Goal: Transaction & Acquisition: Purchase product/service

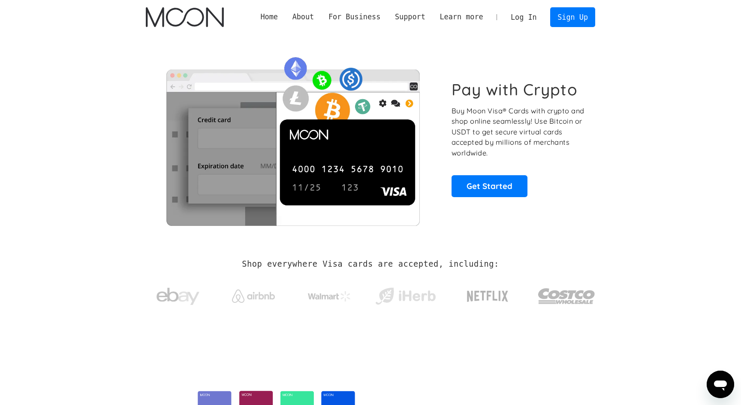
click at [562, 27] on div "Log In Sign Up" at bounding box center [550, 16] width 92 height 19
click at [563, 20] on link "Sign Up" at bounding box center [573, 16] width 45 height 19
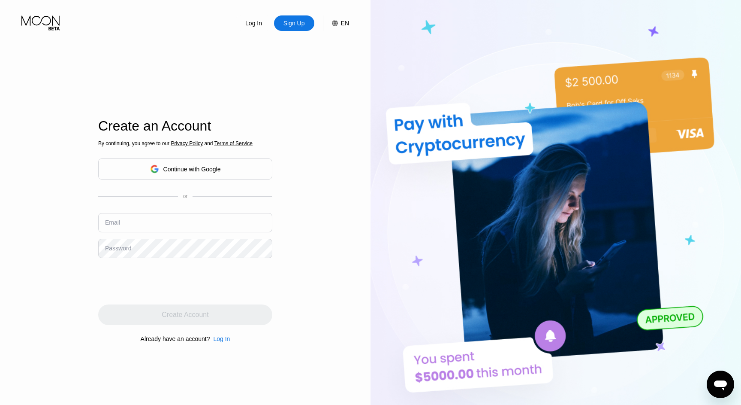
click at [176, 224] on input "text" at bounding box center [185, 222] width 174 height 19
click at [173, 212] on div "By continuing, you agree to our Privacy Policy and Terms of Service Continue wi…" at bounding box center [185, 241] width 174 height 206
click at [168, 218] on input "text" at bounding box center [185, 222] width 174 height 19
type input "engruvs@protonmail.com"
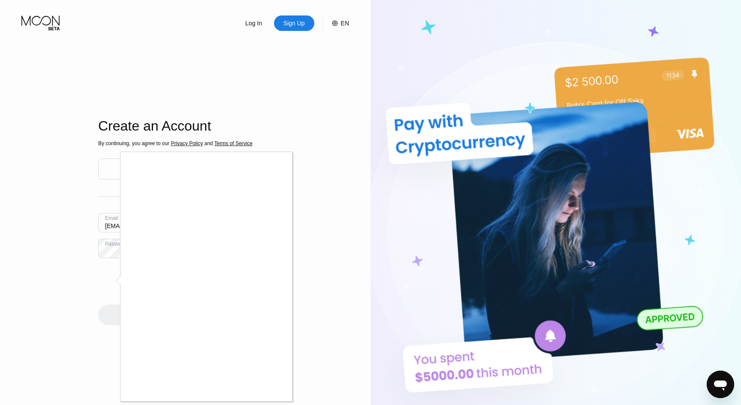
scroll to position [167, 0]
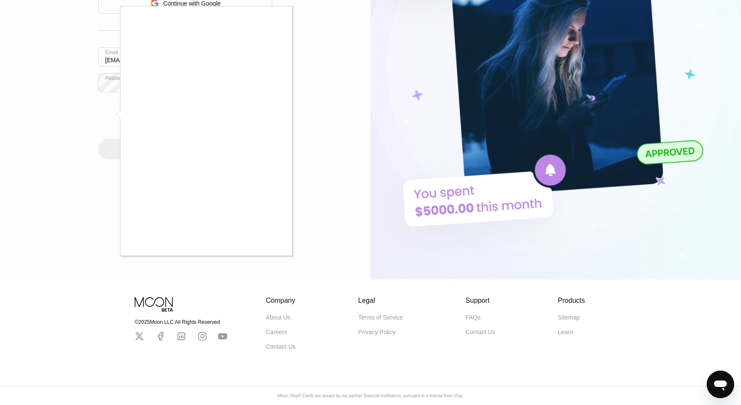
click at [60, 97] on div at bounding box center [370, 202] width 741 height 405
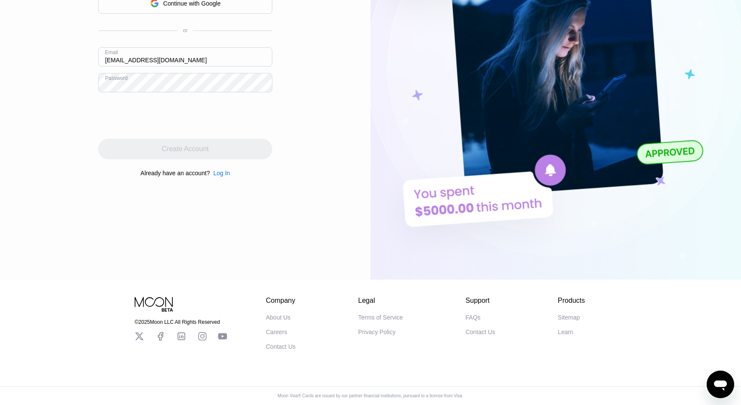
click at [139, 59] on input "engruvs@protonmail.com" at bounding box center [185, 56] width 174 height 19
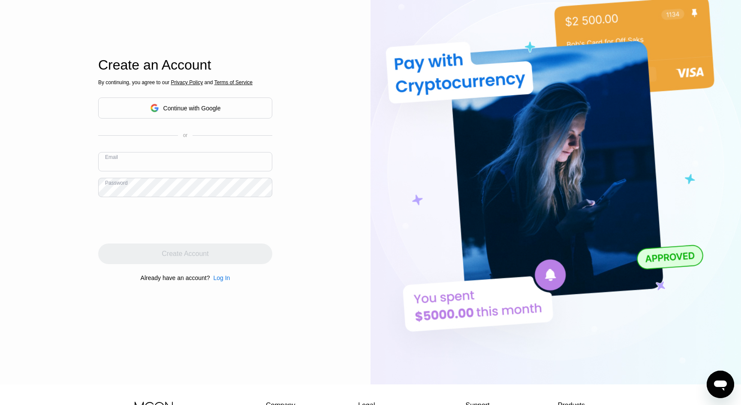
scroll to position [59, 0]
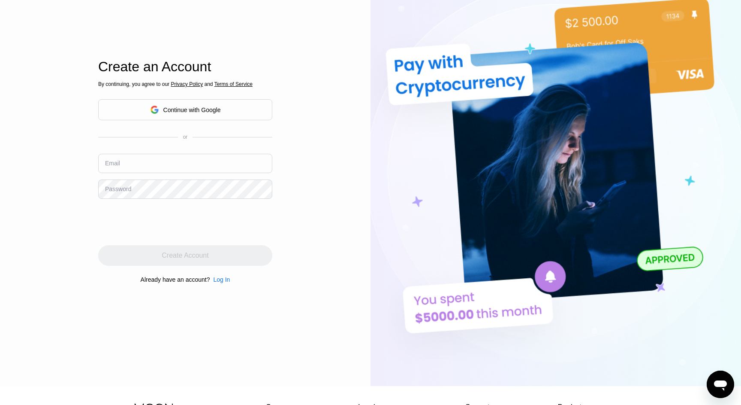
click at [151, 155] on input "text" at bounding box center [185, 163] width 174 height 19
paste input "[EMAIL_ADDRESS][DOMAIN_NAME]"
type input "[EMAIL_ADDRESS][DOMAIN_NAME]"
click at [120, 191] on div "Password" at bounding box center [118, 188] width 26 height 7
click at [62, 230] on div "Log In Sign Up EN Language English Save Create an Account By continuing, you ag…" at bounding box center [185, 163] width 371 height 445
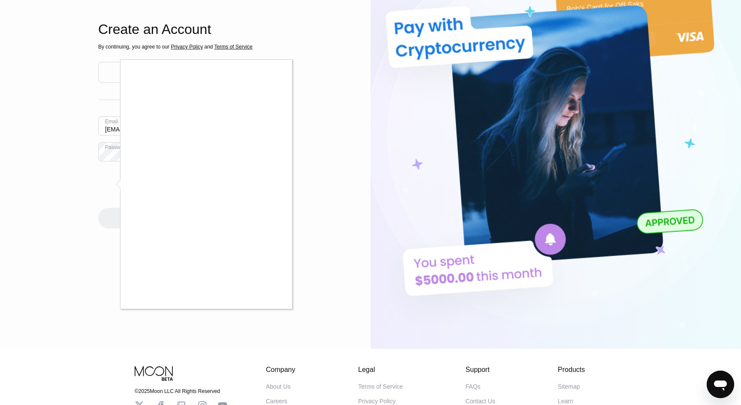
scroll to position [107, 0]
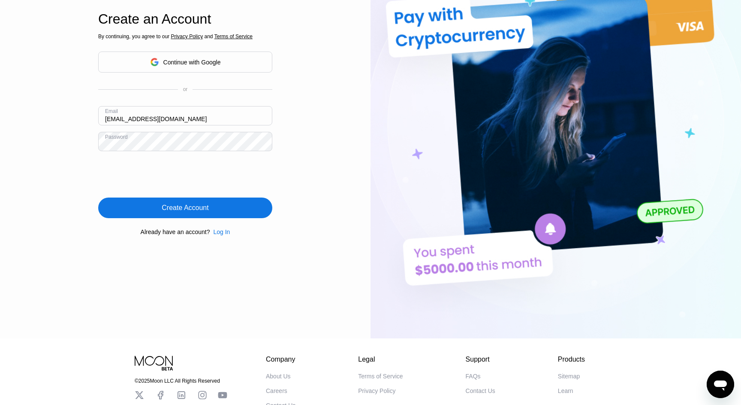
click at [196, 207] on div "Create Account" at bounding box center [185, 207] width 47 height 9
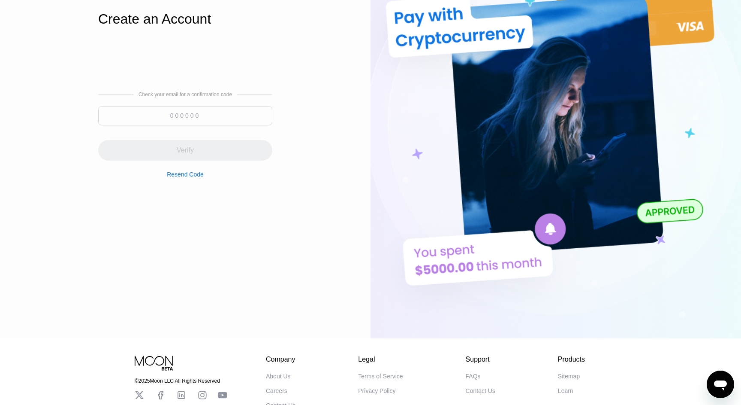
click at [190, 106] on input at bounding box center [185, 115] width 174 height 19
paste input "116193"
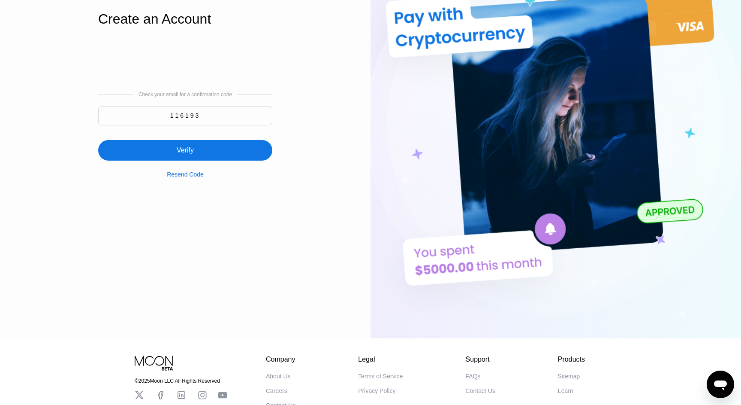
type input "116193"
click at [186, 146] on div "Verify" at bounding box center [185, 150] width 17 height 9
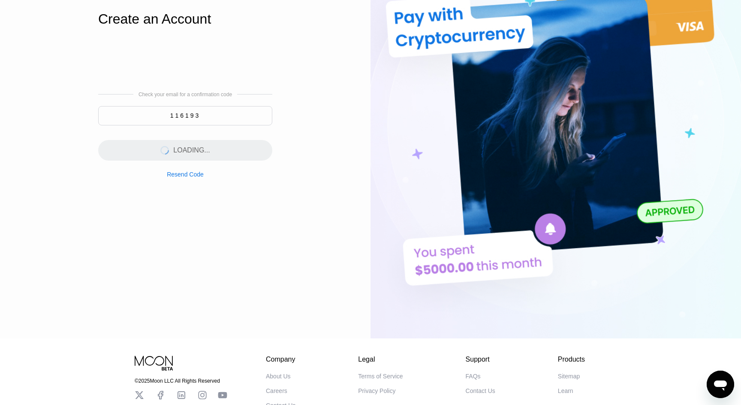
scroll to position [0, 0]
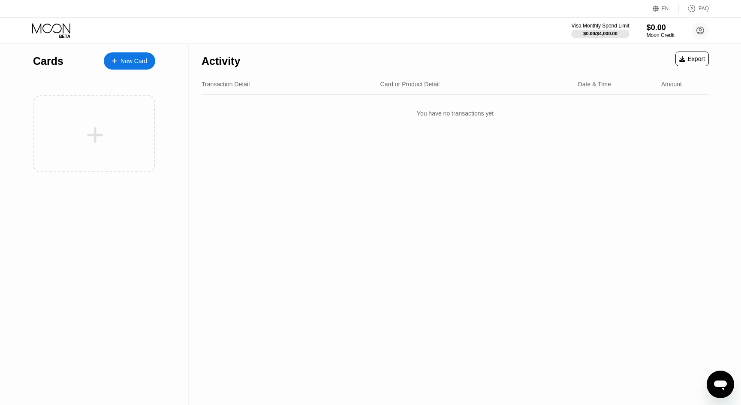
click at [118, 63] on div at bounding box center [118, 60] width 3 height 7
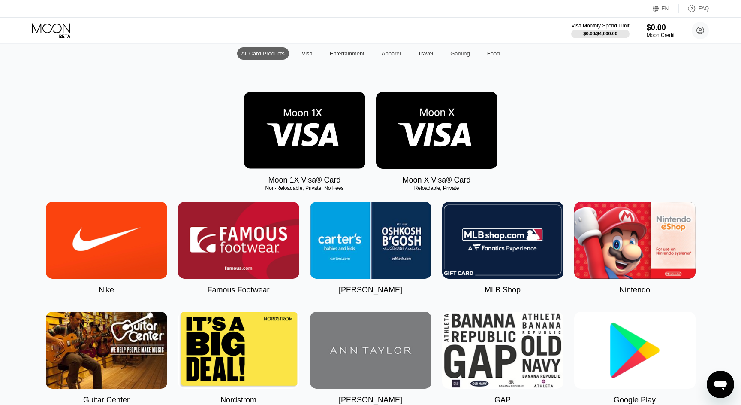
click at [301, 122] on img at bounding box center [304, 130] width 121 height 77
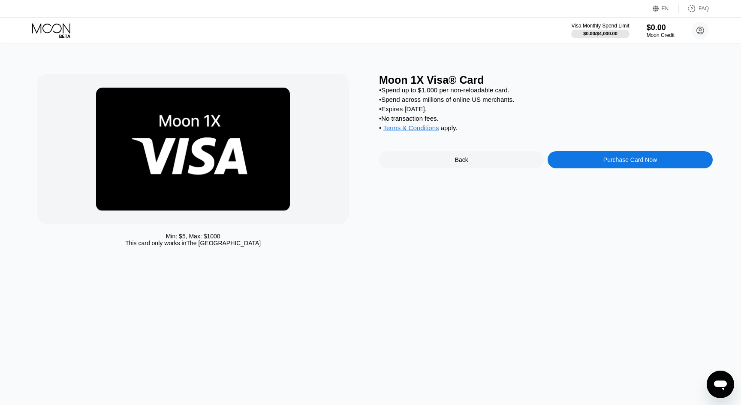
click at [630, 157] on div "Purchase Card Now" at bounding box center [631, 159] width 54 height 7
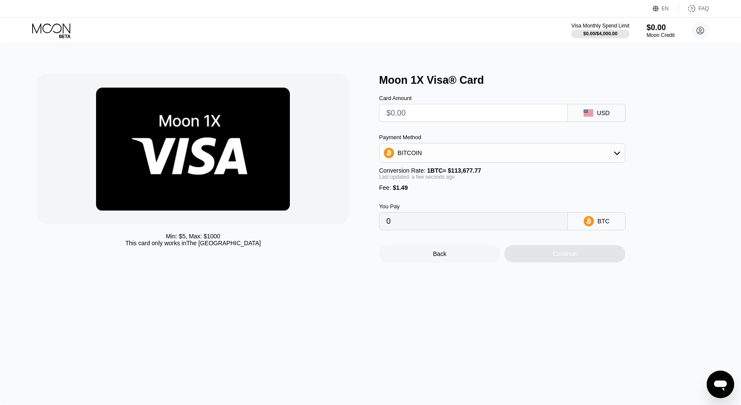
click at [574, 154] on div "BITCOIN" at bounding box center [502, 152] width 245 height 17
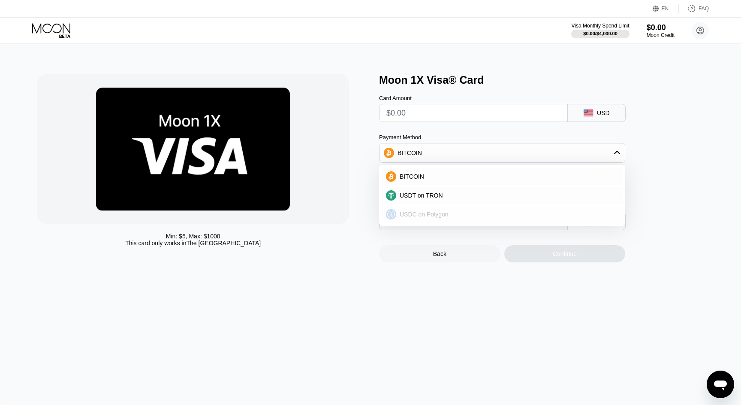
scroll to position [15, 0]
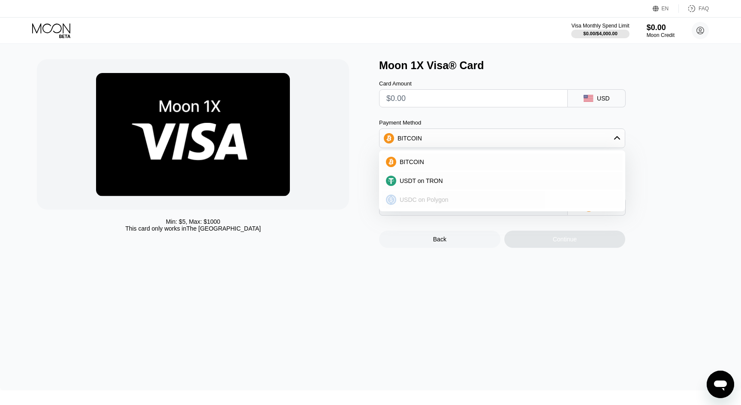
click at [522, 201] on div "USDC on Polygon" at bounding box center [507, 199] width 222 height 7
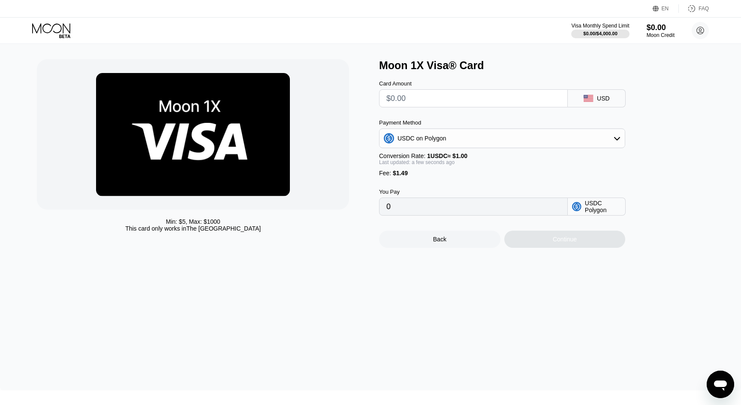
click at [473, 141] on div "USDC on Polygon" at bounding box center [502, 138] width 245 height 17
click at [463, 182] on div "USDT on TRON" at bounding box center [507, 180] width 222 height 7
type input "0.00"
click at [460, 208] on input "0.00" at bounding box center [474, 206] width 174 height 17
click at [453, 206] on input "0.00" at bounding box center [474, 206] width 174 height 17
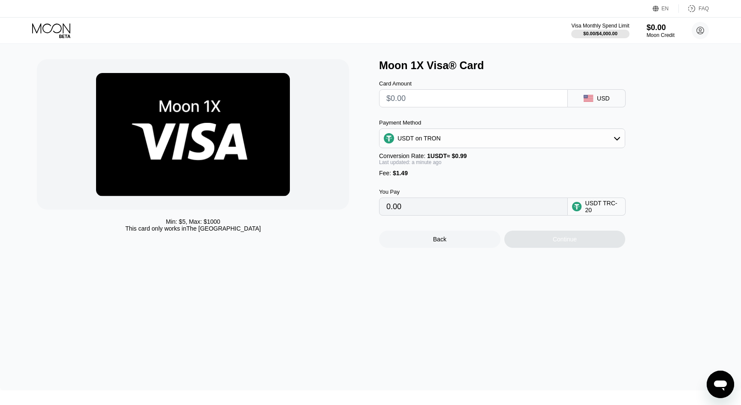
click at [451, 208] on input "0.00" at bounding box center [474, 206] width 174 height 17
click at [430, 101] on input "text" at bounding box center [474, 98] width 174 height 17
type input "$8"
type input "9.59"
type input "0.00"
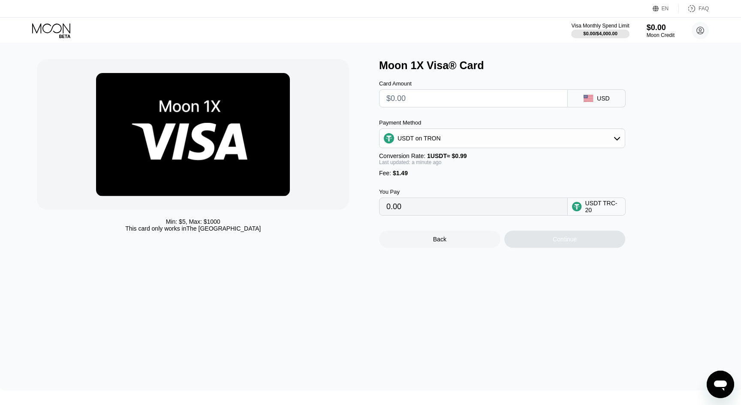
type input "$7"
type input "8.58"
type input "$70"
type input "72.21"
type input "$7"
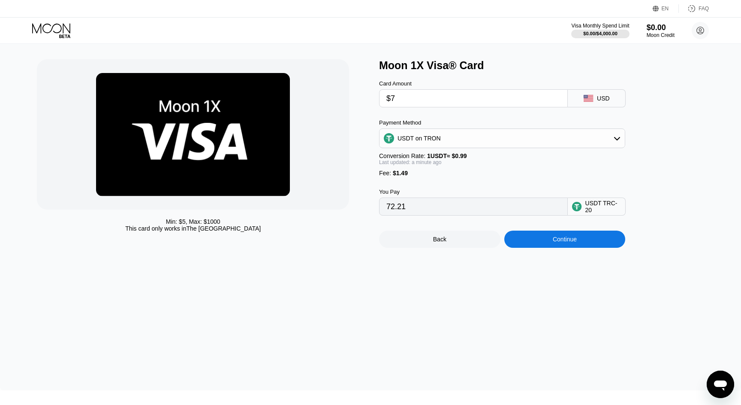
type input "8.58"
type input "0.00"
type input "$6"
type input "7.57"
type input "$60"
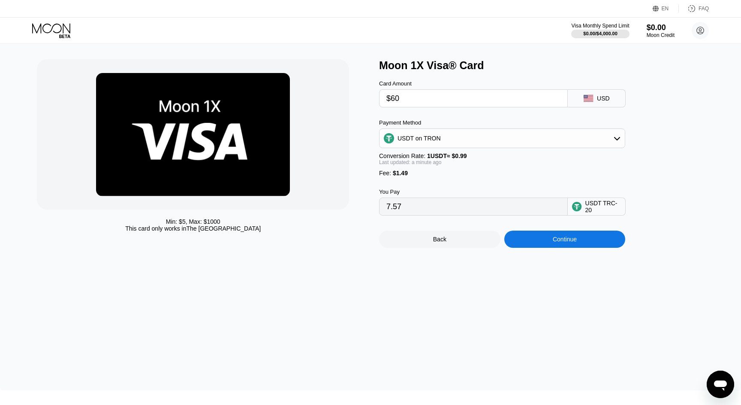
type input "62.11"
type input "$60"
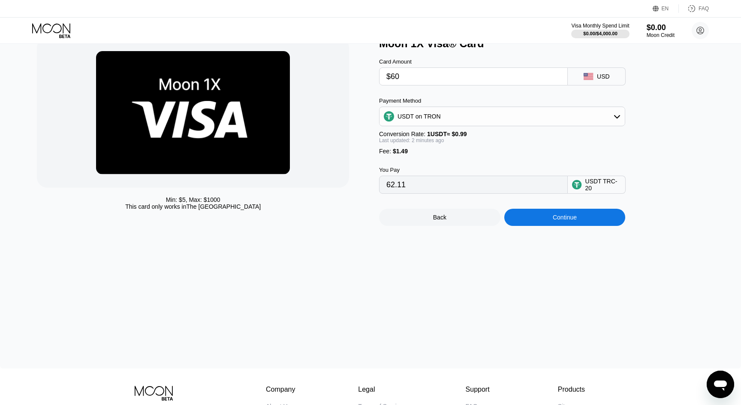
click at [597, 79] on div "USD" at bounding box center [597, 76] width 58 height 18
click at [535, 121] on div "USDT on TRON" at bounding box center [502, 116] width 245 height 17
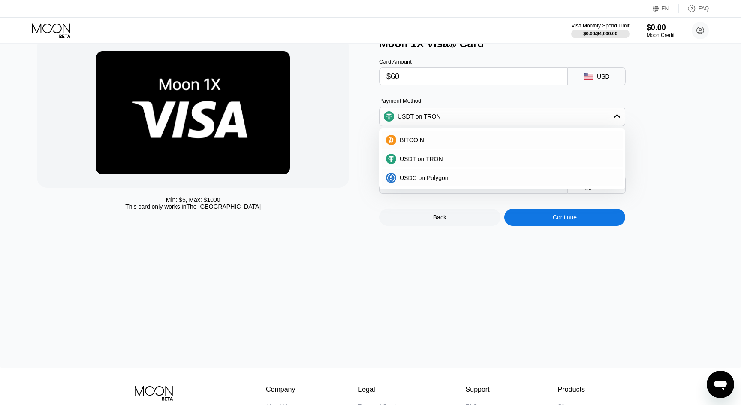
click at [706, 120] on div "Moon 1X Visa® Card Card Amount $60 USD Payment Method USDT on TRON BITCOIN USDT…" at bounding box center [546, 131] width 334 height 188
click at [708, 116] on div "Moon 1X Visa® Card Card Amount $60 USD Payment Method USDT on TRON BITCOIN USDT…" at bounding box center [546, 131] width 334 height 188
click at [569, 162] on div "USDT on TRON" at bounding box center [507, 158] width 222 height 7
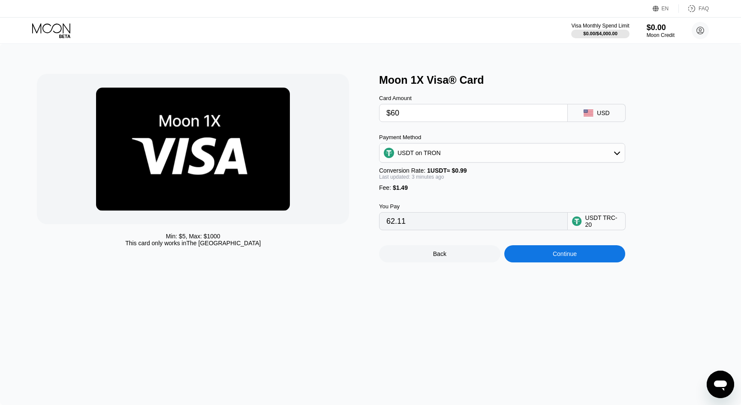
click at [583, 248] on div "Continue" at bounding box center [565, 253] width 121 height 17
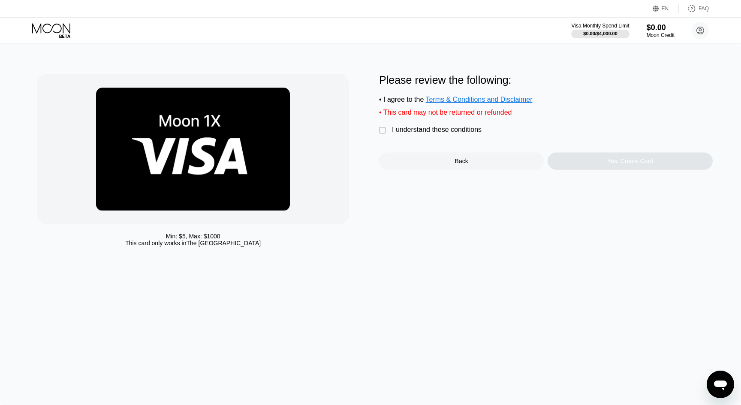
click at [441, 130] on div "I understand these conditions" at bounding box center [437, 130] width 90 height 8
click at [622, 161] on div "Yes, Create Card" at bounding box center [631, 160] width 46 height 7
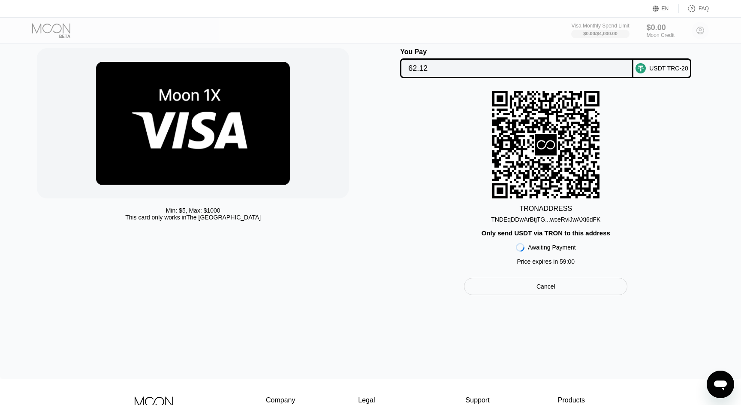
scroll to position [27, 0]
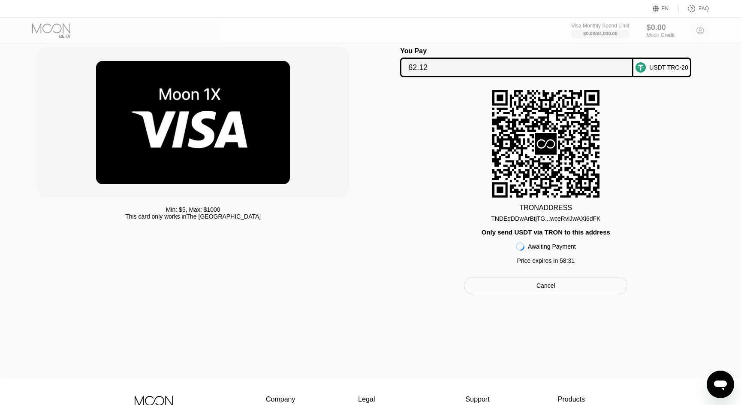
click at [532, 150] on icon at bounding box center [546, 143] width 107 height 105
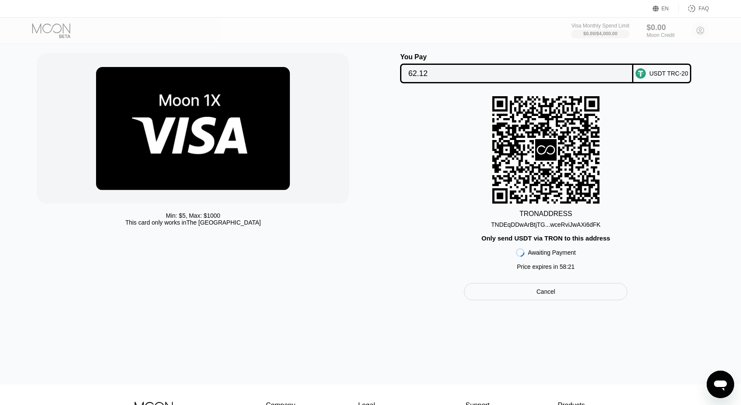
click at [540, 228] on div "TNDEqDDwArBtjTG...wceRviJwAXi6dFK" at bounding box center [545, 224] width 109 height 7
click at [653, 77] on div "USDT TRC-20" at bounding box center [669, 73] width 39 height 7
click at [556, 226] on div "TNDEqDDwArBtjTG...wceRviJwAXi6dFK" at bounding box center [545, 224] width 109 height 7
click at [635, 127] on div "TRON ADDRESS TNDEqDDwArBtjTG...wceRviJwAXi6dFK Only send USDT via TRON to this …" at bounding box center [546, 185] width 334 height 178
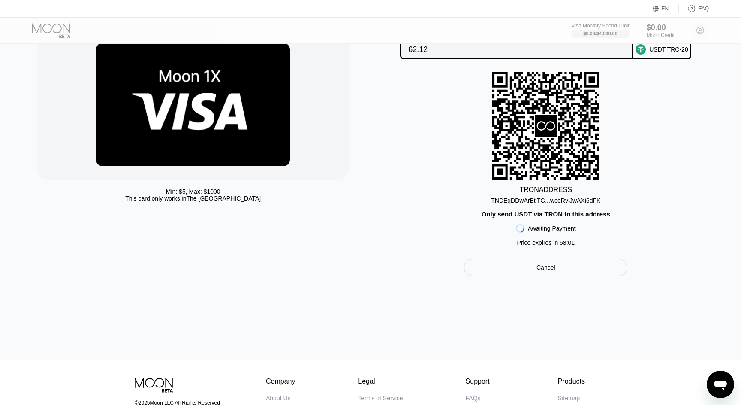
click at [544, 123] on icon at bounding box center [545, 125] width 21 height 21
click at [558, 199] on div "TNDEqDDwArBtjTG...wceRviJwAXi6dFK" at bounding box center [545, 200] width 109 height 7
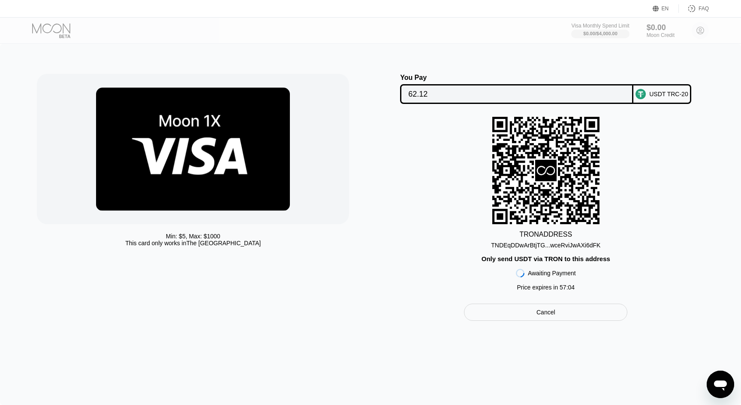
scroll to position [45, 0]
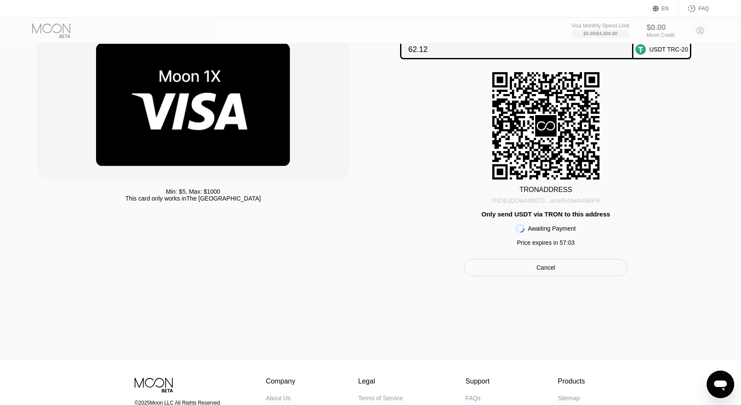
click at [523, 200] on div "TNDEqDDwArBtjTG...wceRviJwAXi6dFK" at bounding box center [545, 200] width 109 height 7
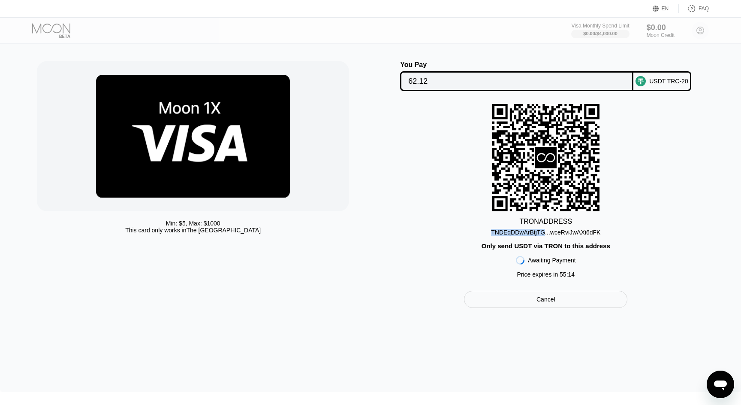
scroll to position [12, 0]
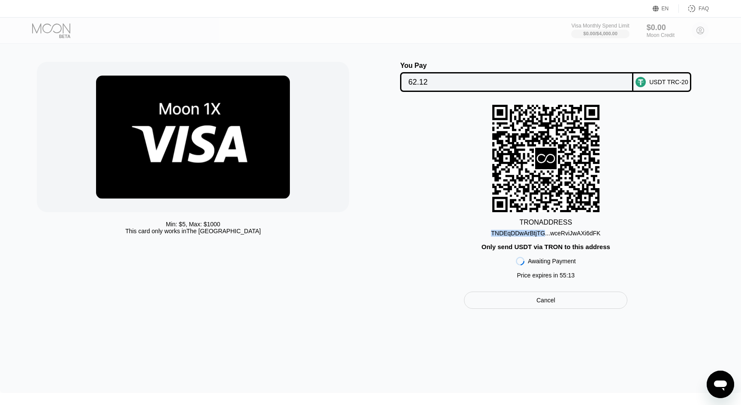
click at [679, 168] on div "TRON ADDRESS TNDEqDDwArBtjTG...wceRviJwAXi6dFK Only send USDT via TRON to this …" at bounding box center [546, 194] width 334 height 178
click at [560, 231] on div "TNDEqDDwArBtjTG...wceRviJwAXi6dFK" at bounding box center [545, 233] width 109 height 7
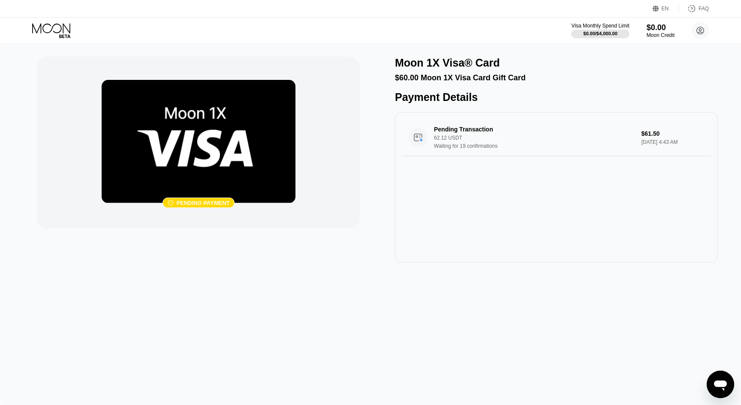
click at [222, 157] on img at bounding box center [199, 141] width 194 height 123
click at [199, 178] on img at bounding box center [199, 141] width 194 height 123
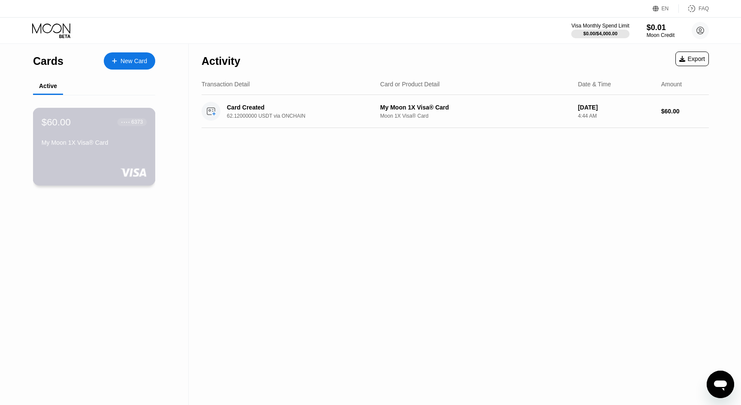
click at [113, 151] on div "$60.00 ● ● ● ● 6373 My Moon 1X Visa® Card" at bounding box center [94, 147] width 123 height 78
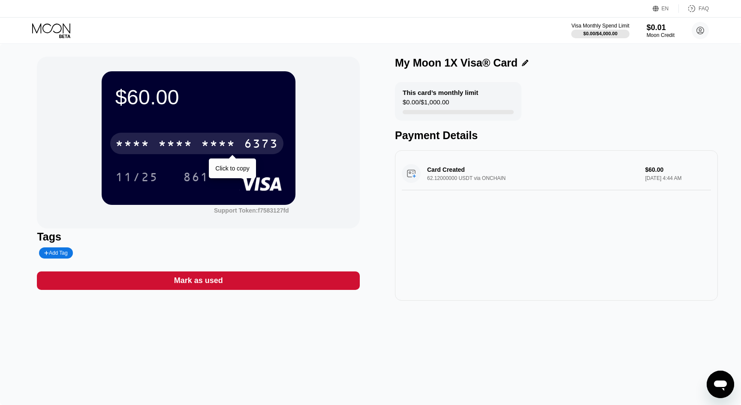
click at [256, 145] on div "6373" at bounding box center [261, 145] width 34 height 14
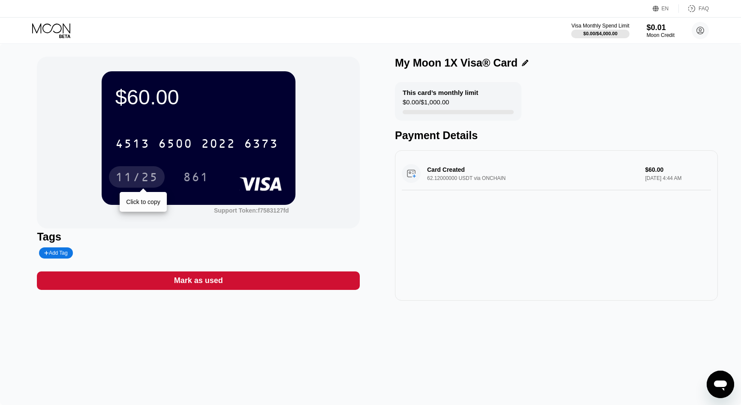
click at [142, 175] on div "11/25" at bounding box center [136, 178] width 43 height 14
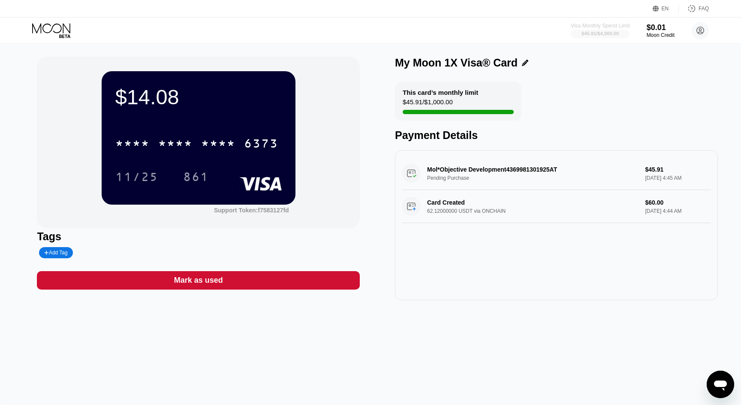
click at [608, 33] on div "$45.91 / $4,000.00" at bounding box center [600, 33] width 37 height 5
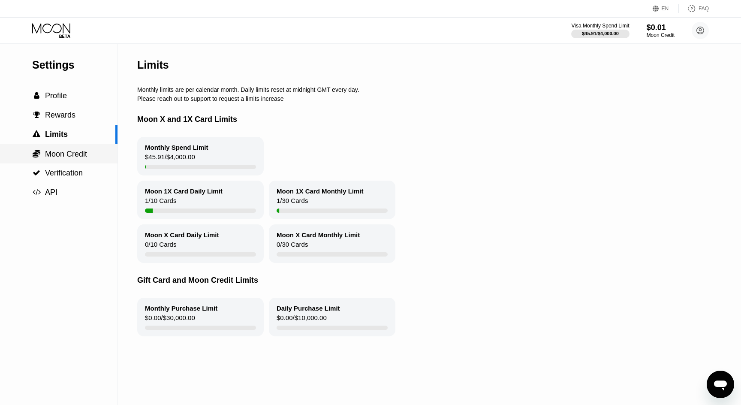
click at [64, 153] on span "Moon Credit" at bounding box center [66, 154] width 42 height 9
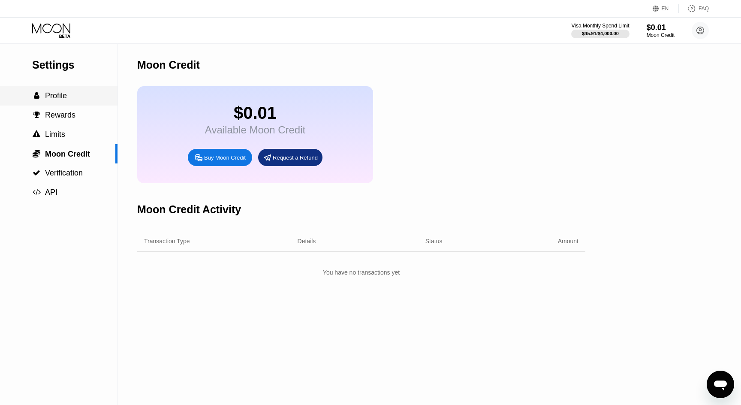
click at [70, 89] on div " Profile" at bounding box center [59, 95] width 118 height 19
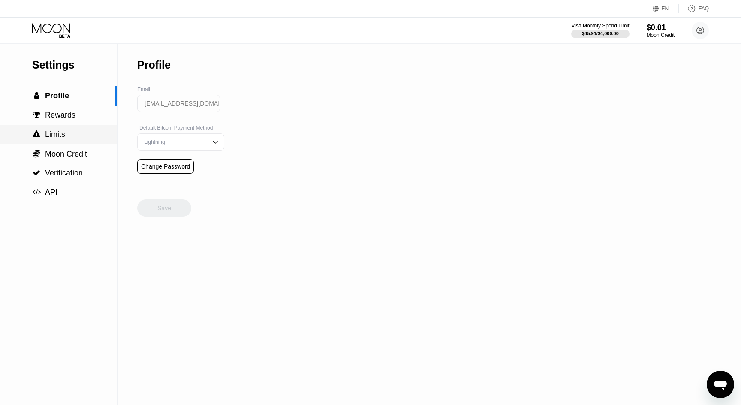
click at [57, 126] on div " Limits" at bounding box center [59, 134] width 118 height 19
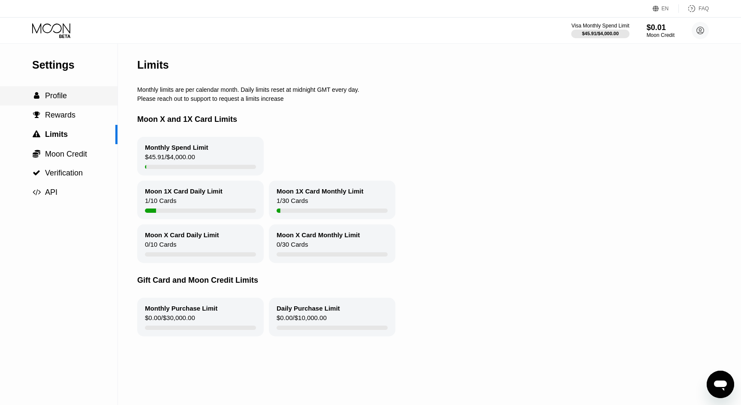
click at [68, 106] on div "Settings  Profile  Rewards  Limits  Moon Credit  Verification  API" at bounding box center [59, 123] width 118 height 158
click at [65, 113] on span "Rewards" at bounding box center [60, 115] width 30 height 9
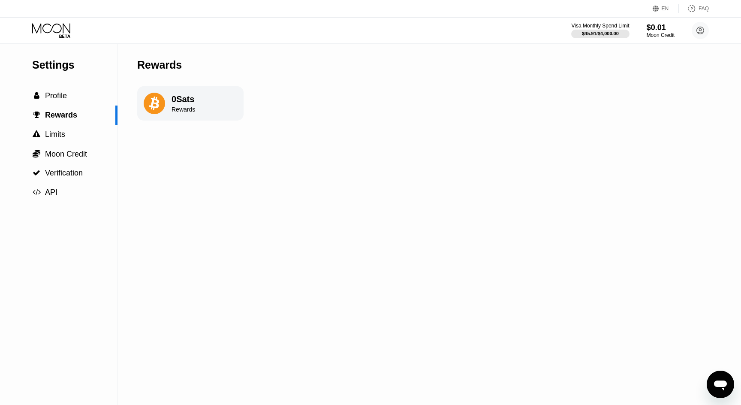
click at [57, 20] on div "Visa Monthly Spend Limit $45.91 / $4,000.00 $0.01 Moon Credit boar07403@aminati…" at bounding box center [370, 31] width 741 height 26
click at [57, 32] on icon at bounding box center [52, 30] width 40 height 15
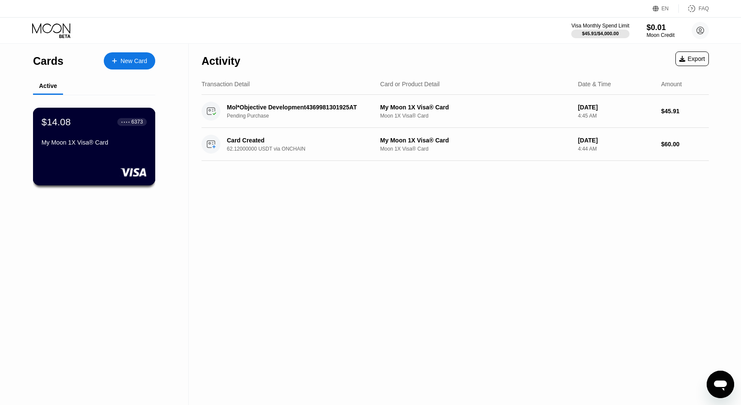
click at [118, 144] on div "My Moon 1X Visa® Card" at bounding box center [94, 142] width 105 height 7
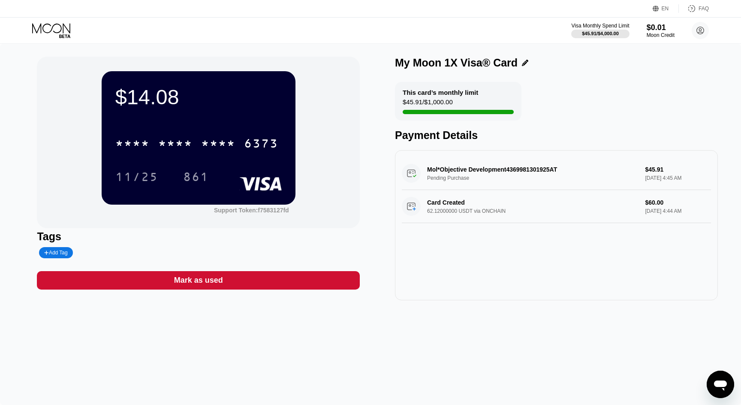
click at [436, 282] on div "Mol*Objective Development4369981301925AT Pending Purchase $45.91 Sep 22, 2025 4…" at bounding box center [556, 225] width 323 height 150
